Goal: Communication & Community: Answer question/provide support

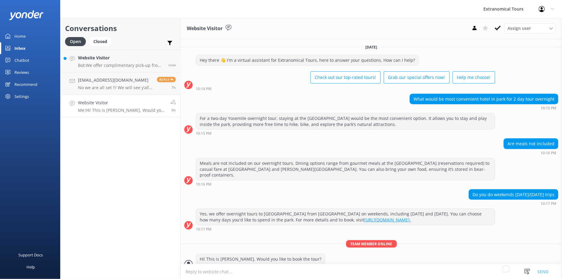
scroll to position [1, 0]
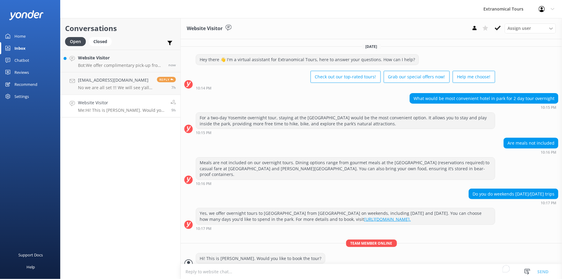
click at [123, 62] on div "Website Visitor Bot: We offer complimentary pick-up from most San Francisco hot…" at bounding box center [121, 60] width 86 height 13
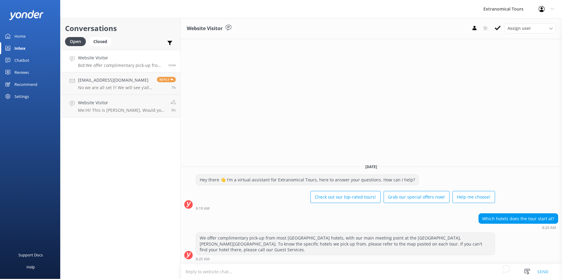
click at [315, 266] on textarea "To enrich screen reader interactions, please activate Accessibility in Grammarl…" at bounding box center [371, 271] width 381 height 15
type textarea "Hi, this is [PERSON_NAME]. May I know for what tour is this for?"
click at [545, 273] on button "Send" at bounding box center [543, 271] width 23 height 15
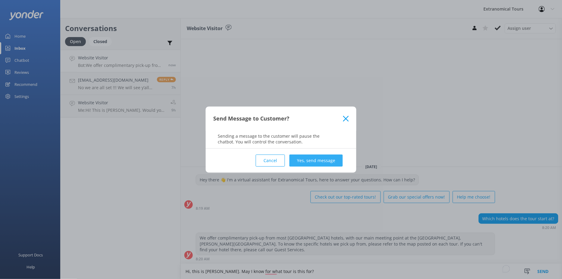
click at [325, 160] on button "Yes, send message" at bounding box center [315, 160] width 53 height 12
